Goal: Check status: Check status

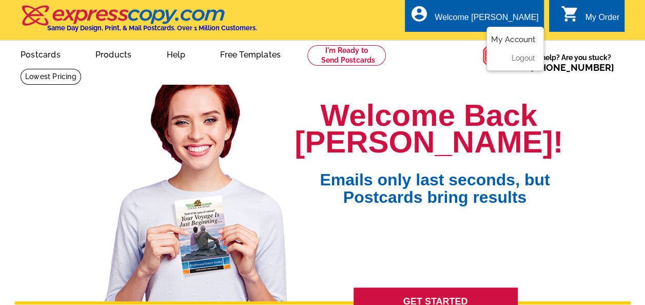
click at [515, 43] on link "My Account" at bounding box center [513, 39] width 44 height 9
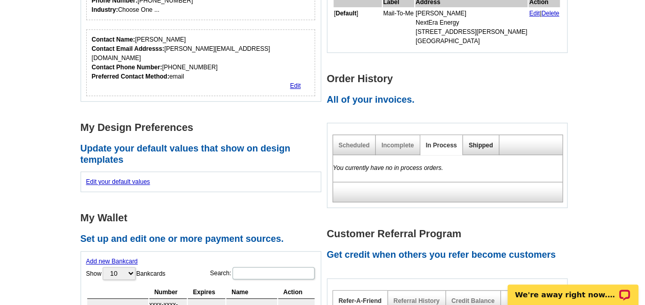
click at [481, 147] on link "Shipped" at bounding box center [481, 145] width 24 height 7
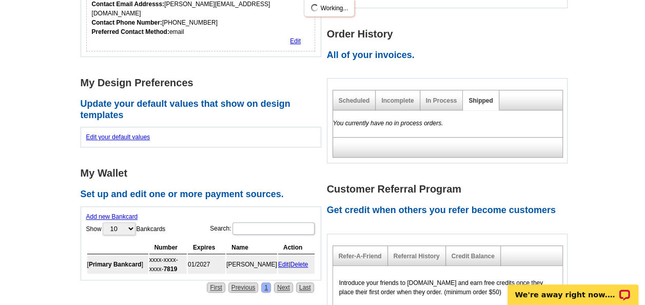
scroll to position [295, 0]
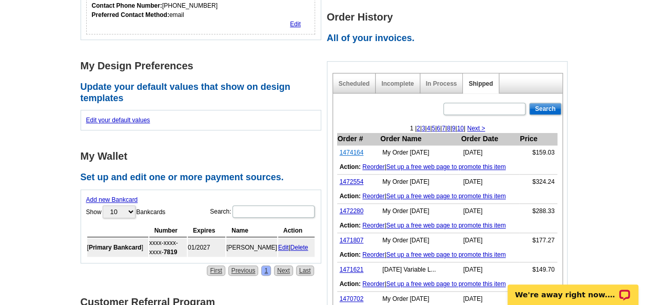
click at [358, 150] on link "1474164" at bounding box center [352, 152] width 24 height 7
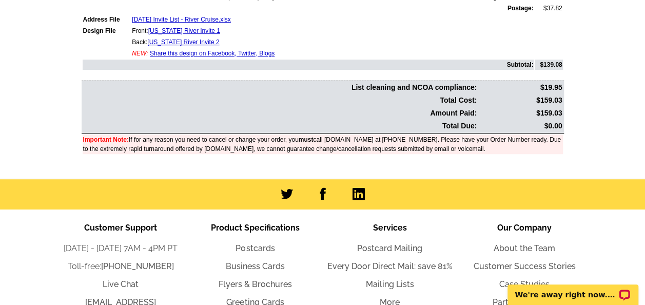
scroll to position [267, 0]
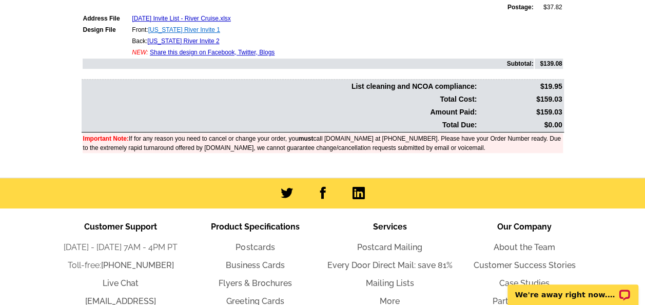
click at [180, 28] on link "Mississippi River Invite 1" at bounding box center [184, 29] width 72 height 7
click at [171, 39] on link "Mississippi River Invite 2" at bounding box center [183, 40] width 72 height 7
